Goal: Task Accomplishment & Management: Complete application form

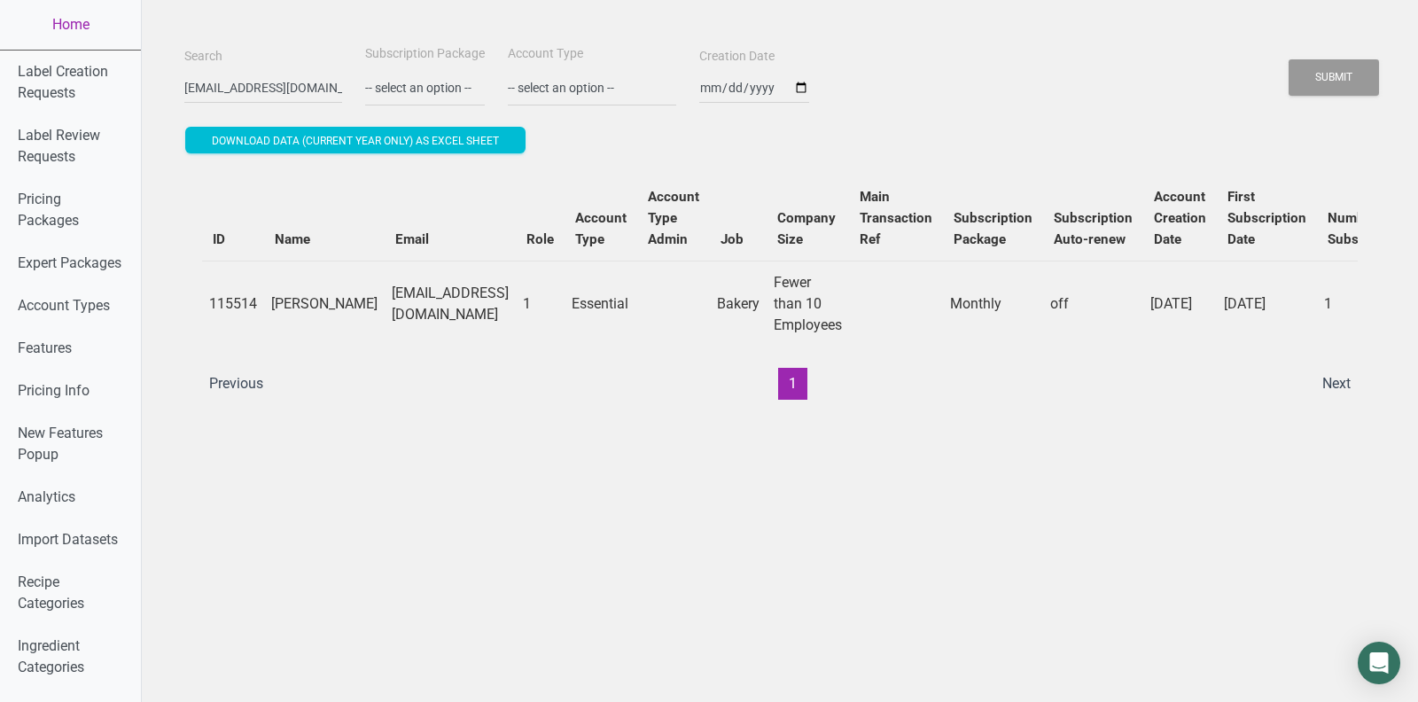
scroll to position [2, 0]
type input "v"
click at [1289, 58] on button "Submit" at bounding box center [1334, 76] width 90 height 36
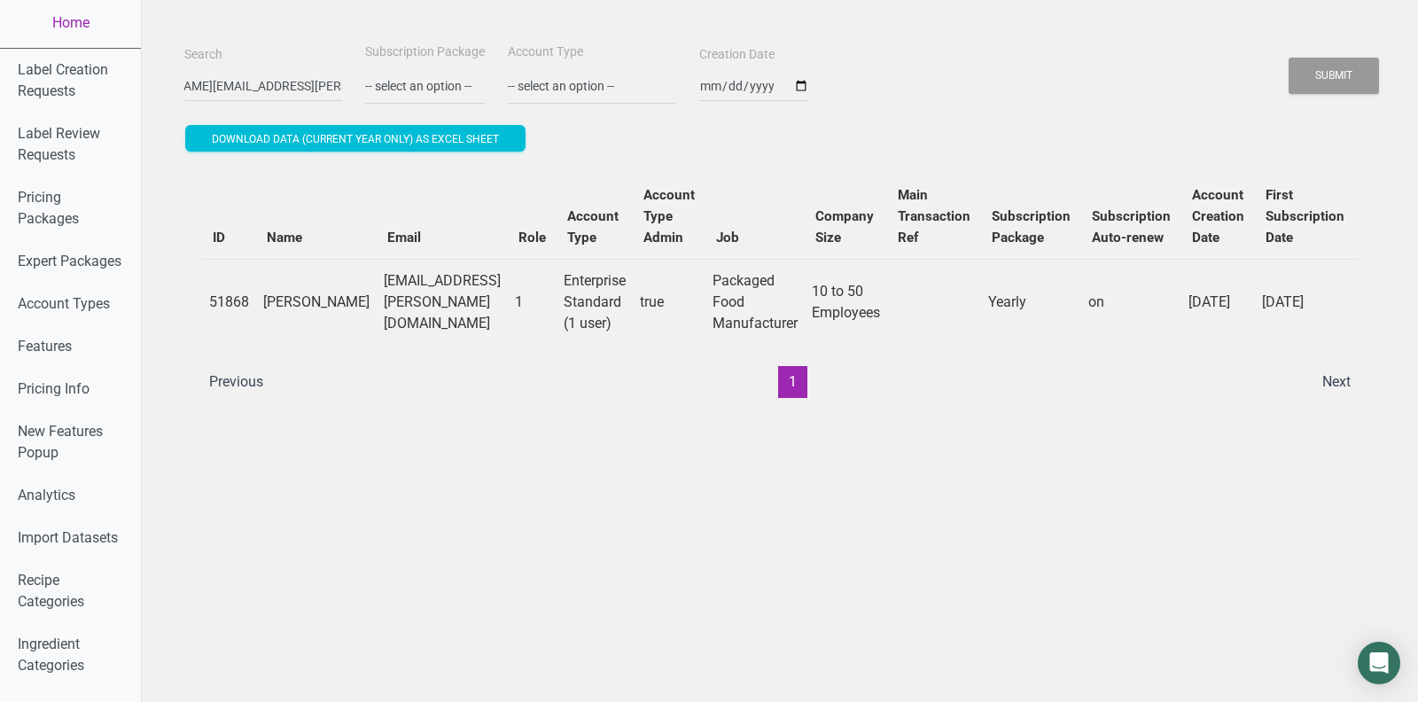
scroll to position [0, 0]
click at [256, 98] on input "[PERSON_NAME][EMAIL_ADDRESS][PERSON_NAME][DOMAIN_NAME]" at bounding box center [263, 86] width 158 height 32
click at [254, 98] on input "[PERSON_NAME][EMAIL_ADDRESS][PERSON_NAME][DOMAIN_NAME]" at bounding box center [263, 86] width 158 height 32
paste input "nico@[PERSON_NAME]-hospitality"
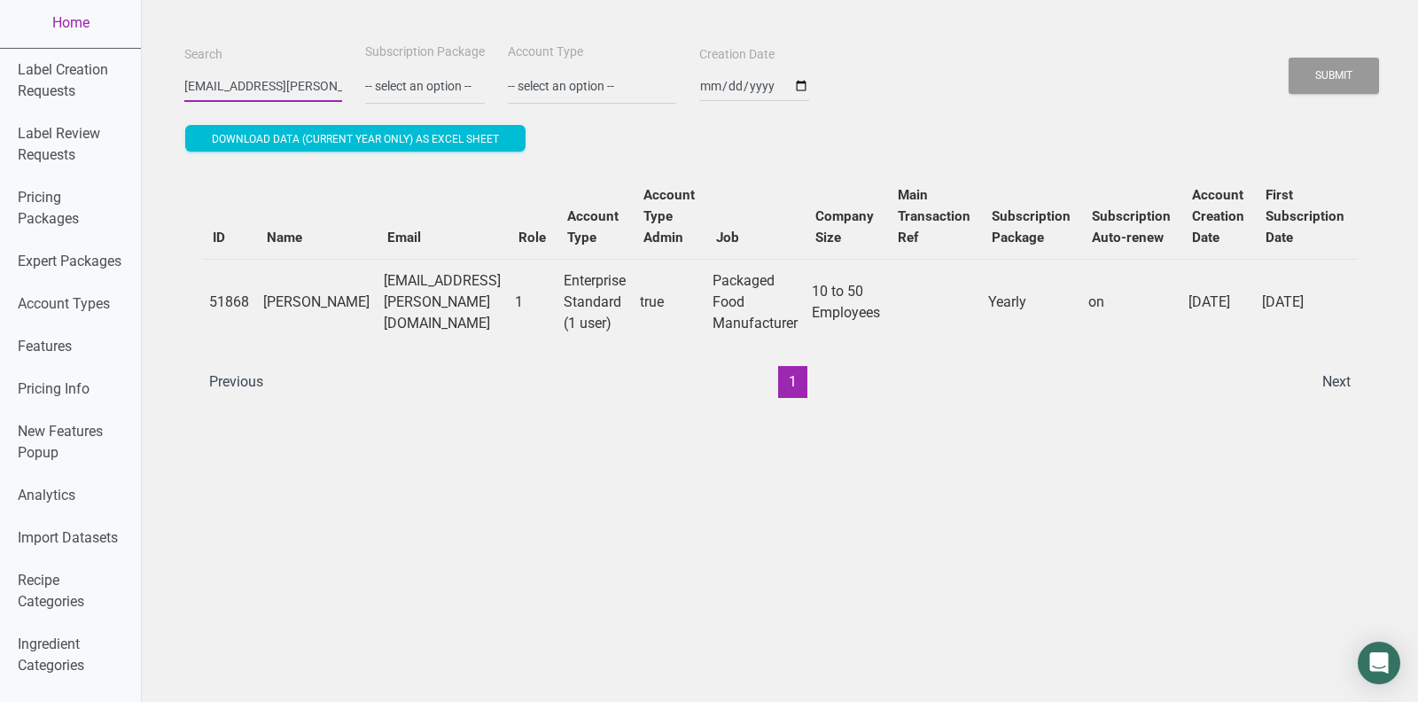
scroll to position [0, 5]
click at [1289, 58] on button "Submit" at bounding box center [1334, 76] width 90 height 36
click at [1359, 78] on button "Submit" at bounding box center [1334, 76] width 90 height 36
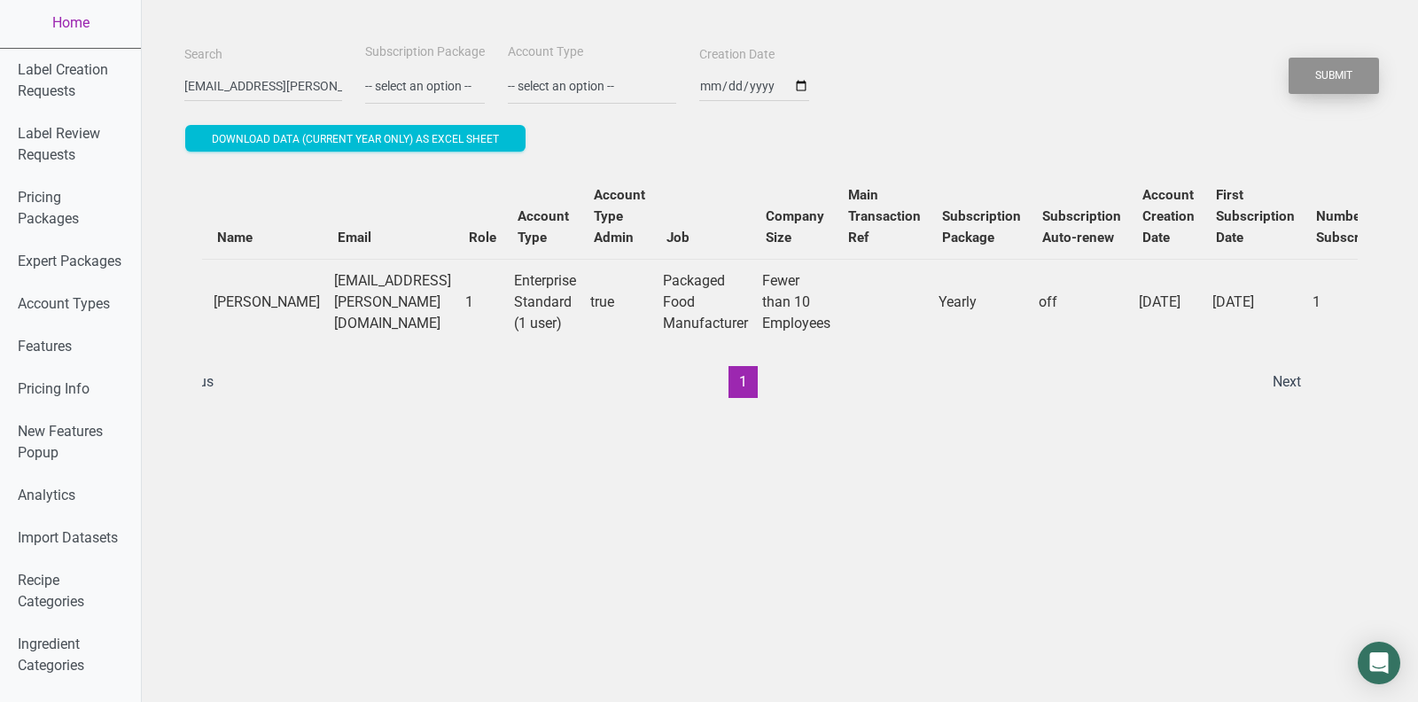
scroll to position [0, 0]
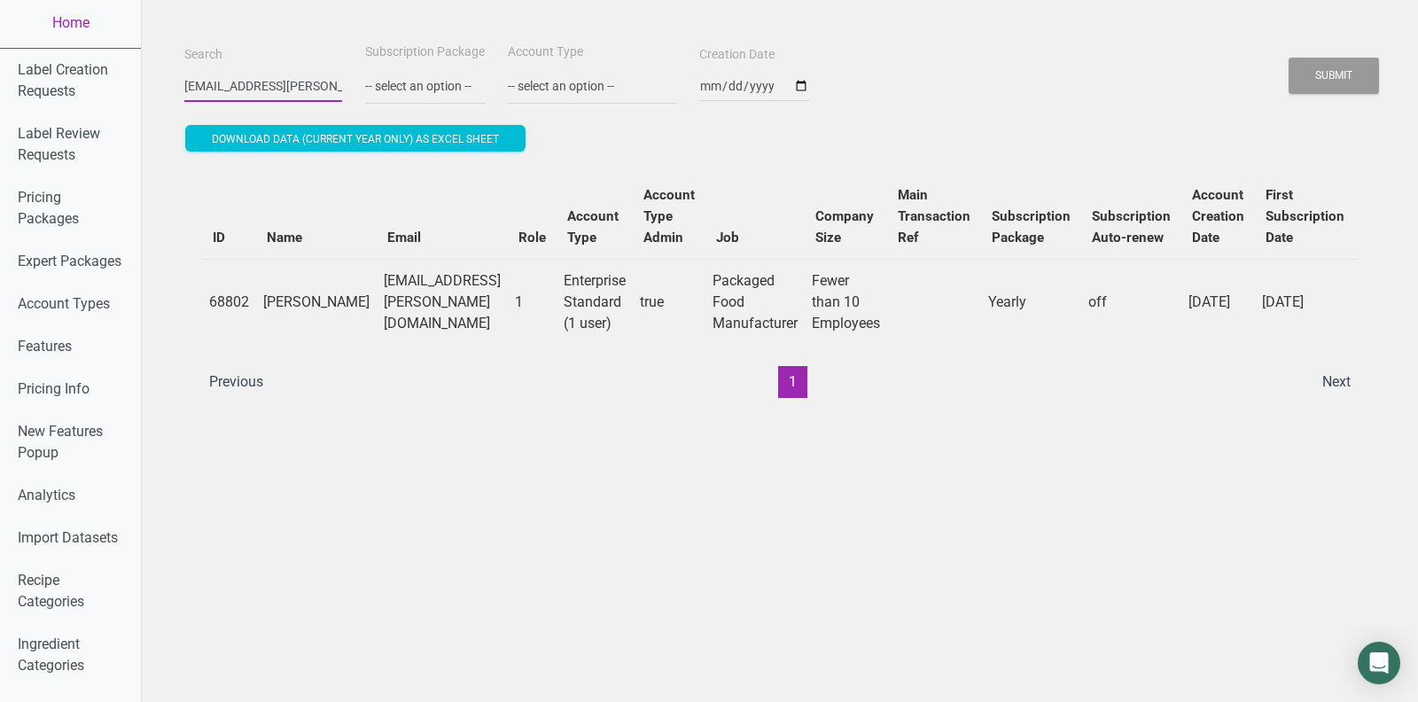
click at [231, 72] on input "[EMAIL_ADDRESS][PERSON_NAME][DOMAIN_NAME]" at bounding box center [263, 86] width 158 height 32
paste input "[EMAIL_ADDRESS]"
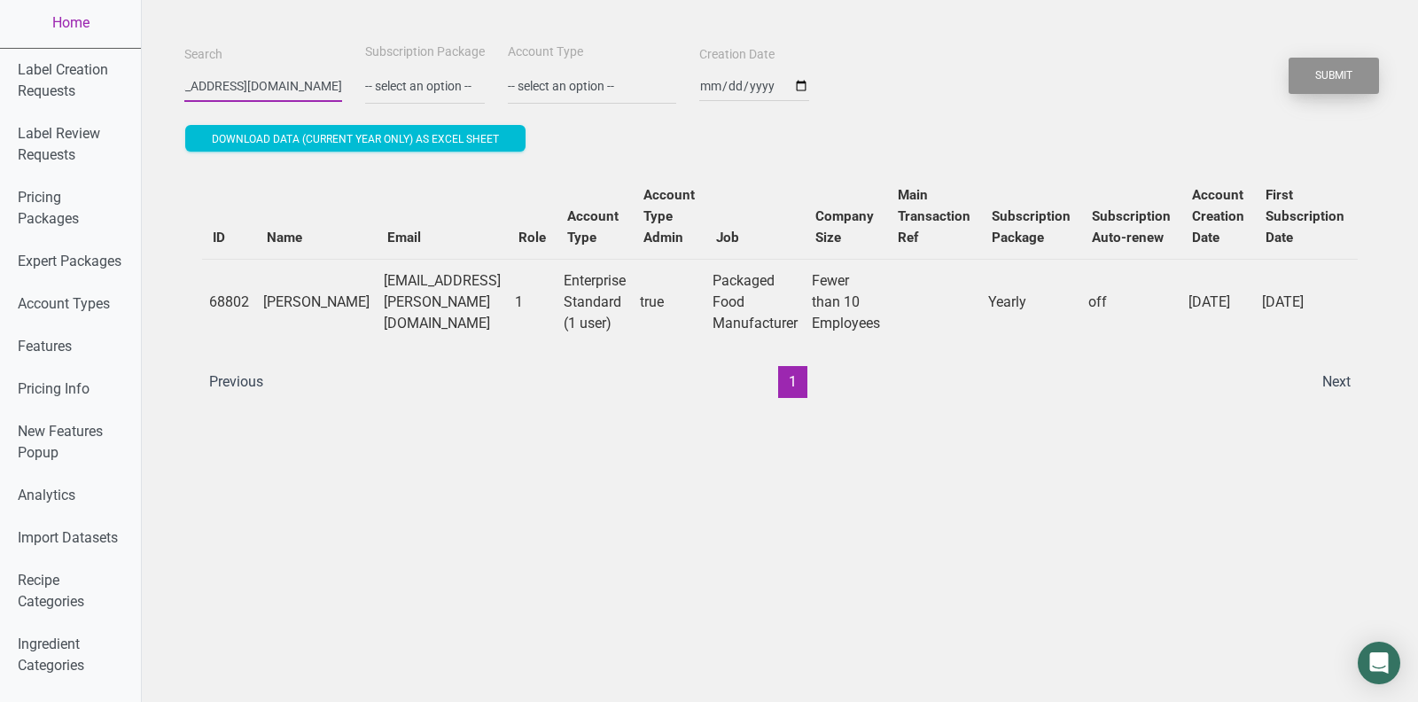
type input "[EMAIL_ADDRESS][DOMAIN_NAME]"
click at [1321, 66] on button "Submit" at bounding box center [1334, 76] width 90 height 36
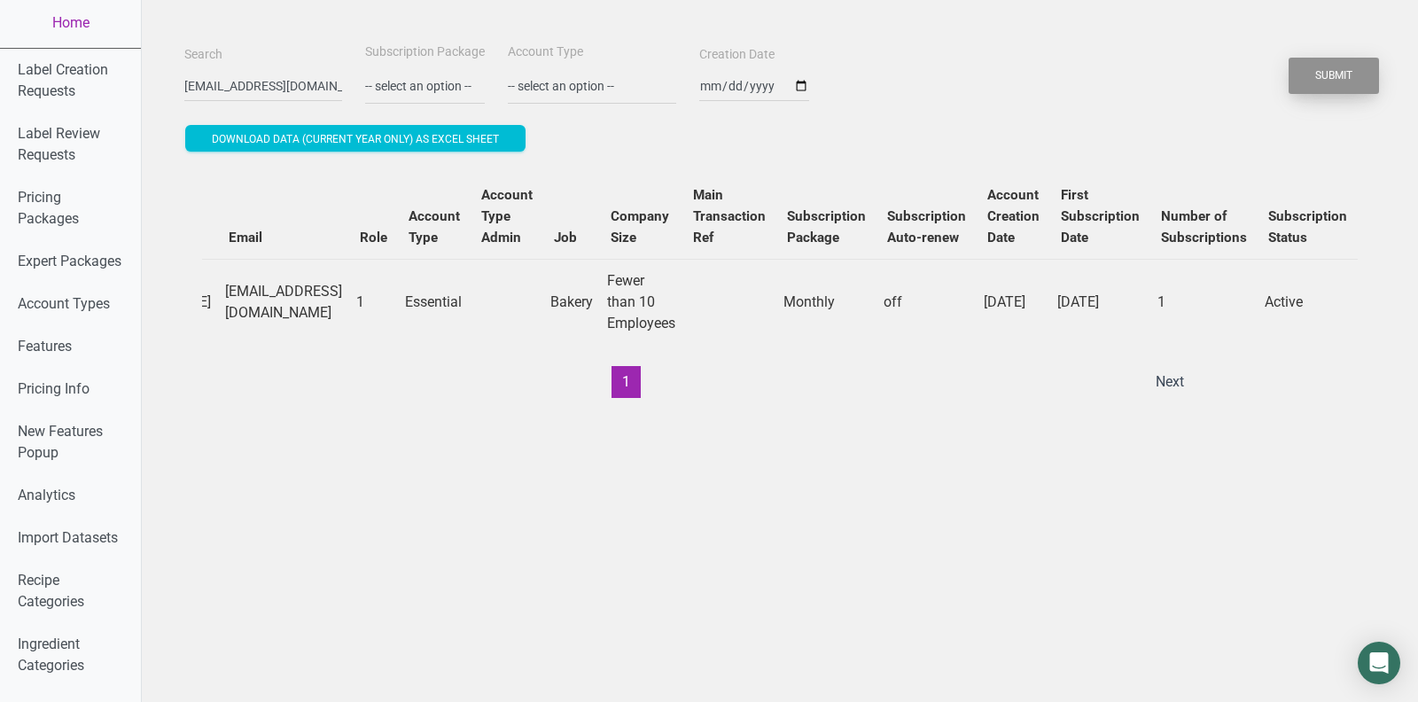
scroll to position [0, 596]
